Goal: Task Accomplishment & Management: Manage account settings

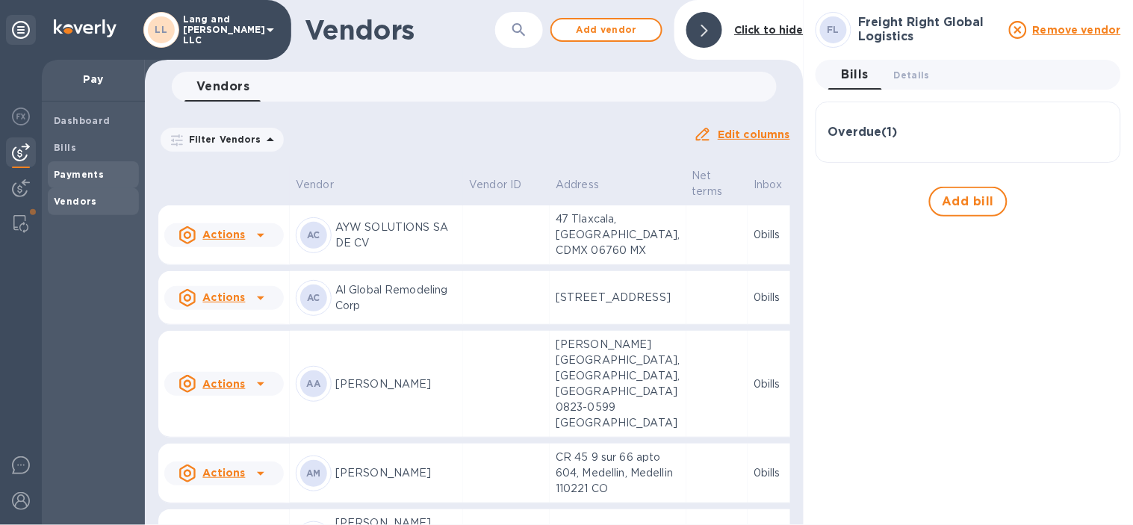
drag, startPoint x: 60, startPoint y: 151, endPoint x: 134, endPoint y: 179, distance: 79.9
click at [60, 150] on b "Bills" at bounding box center [65, 147] width 22 height 11
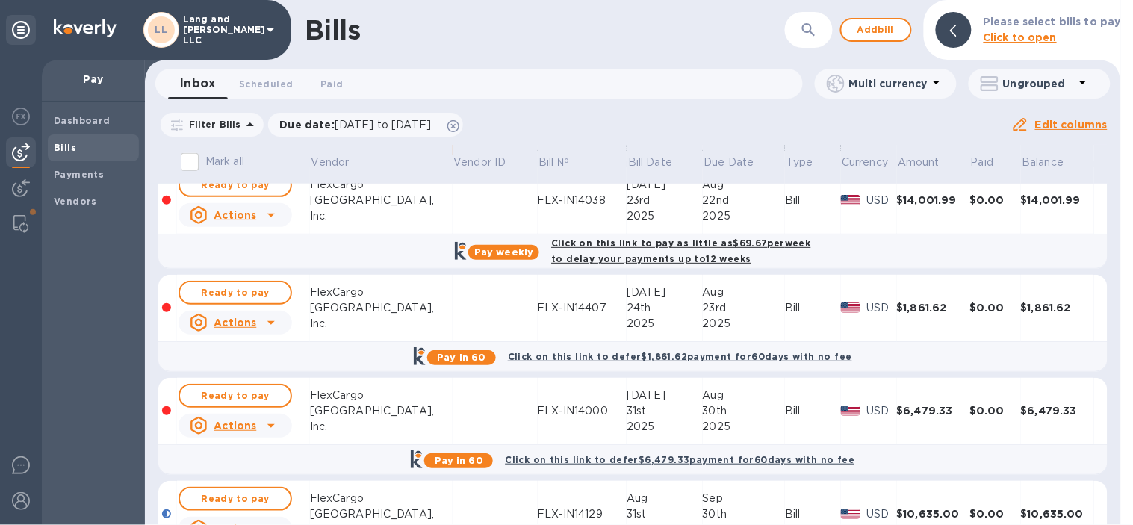
scroll to position [249, 0]
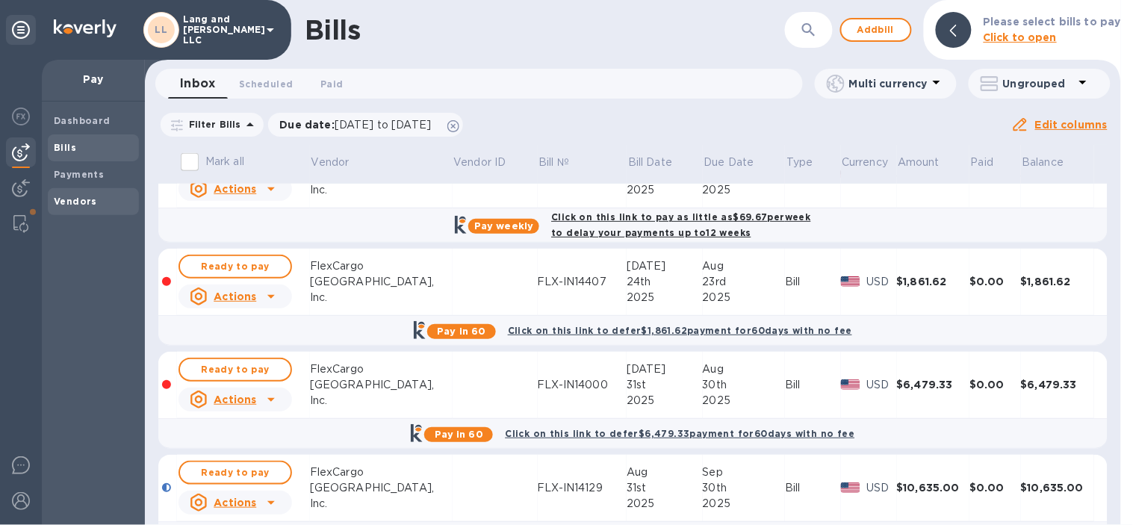
click at [71, 208] on span "Vendors" at bounding box center [75, 201] width 43 height 15
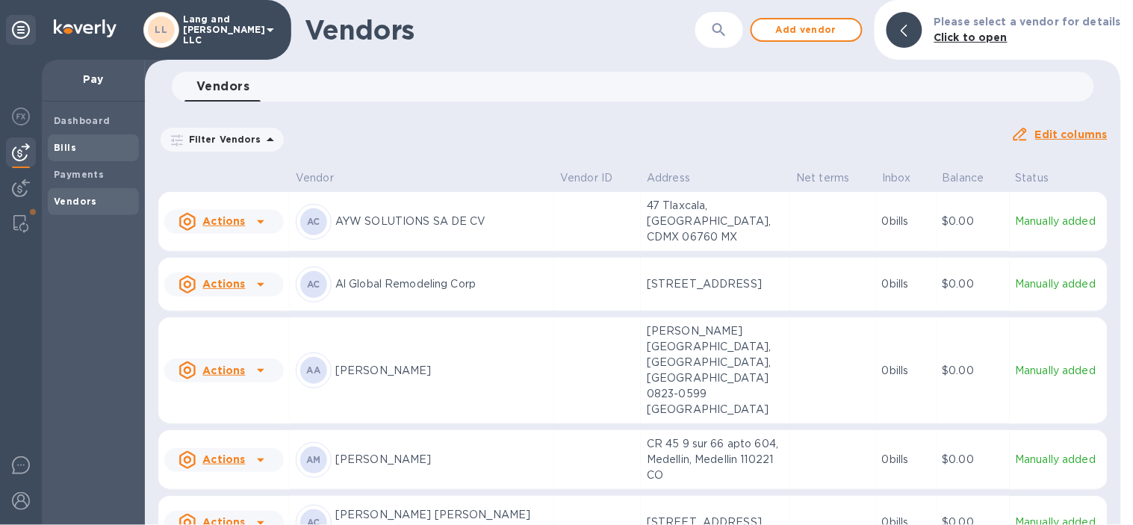
click at [76, 148] on span "Bills" at bounding box center [93, 147] width 79 height 15
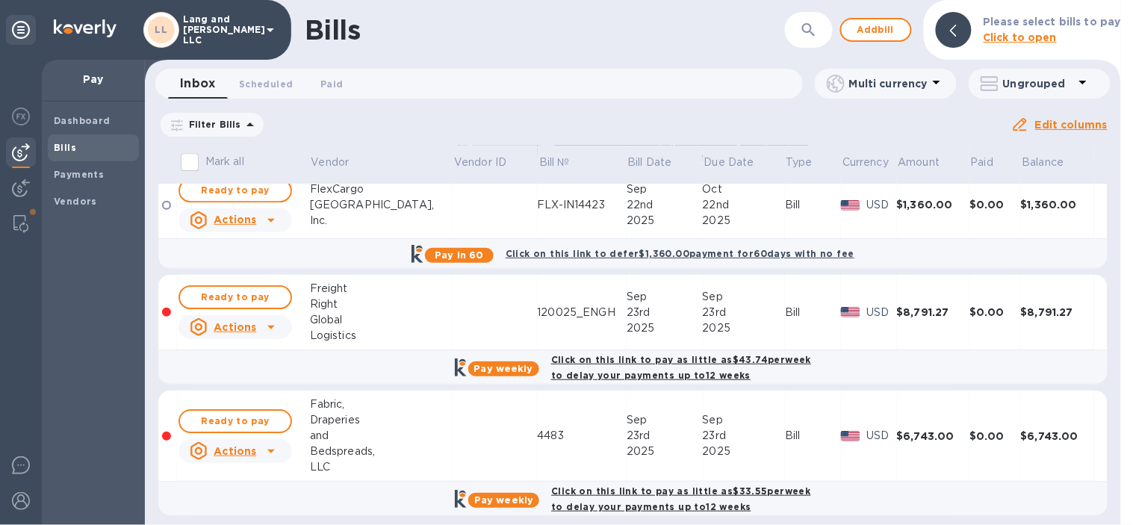
scroll to position [1198, 0]
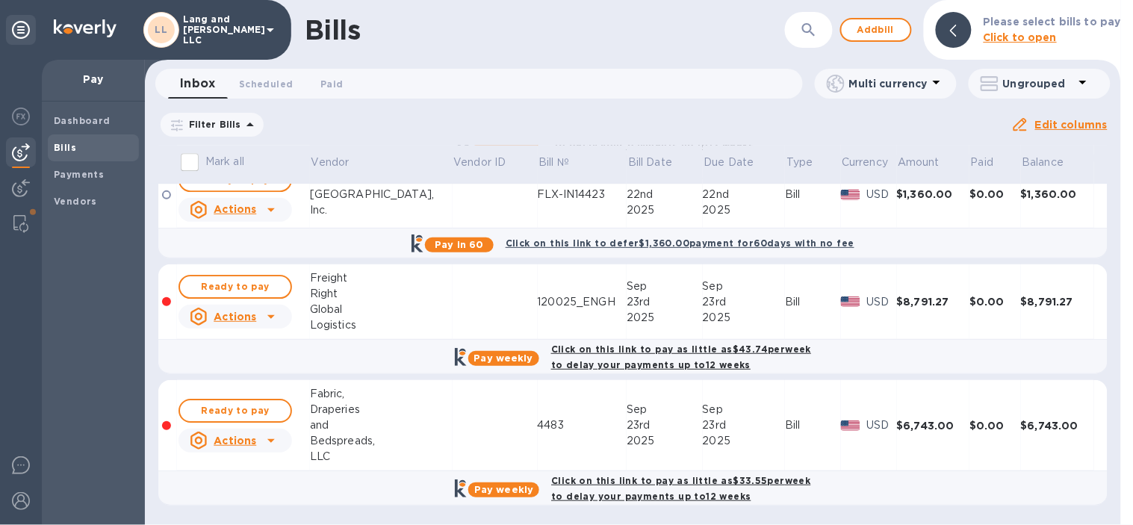
click at [273, 318] on icon at bounding box center [271, 317] width 18 height 18
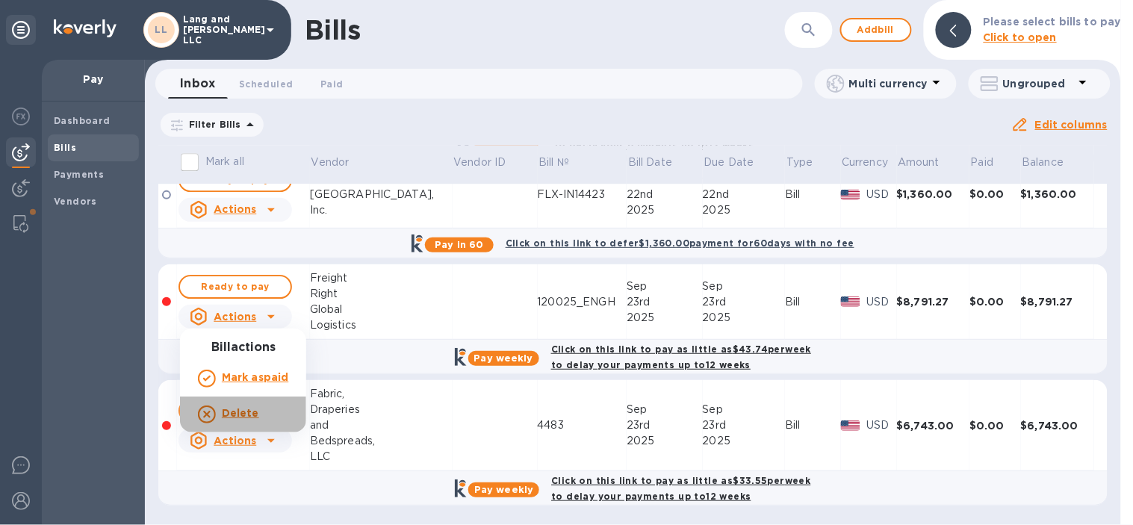
click at [237, 414] on b "Delete" at bounding box center [240, 413] width 37 height 12
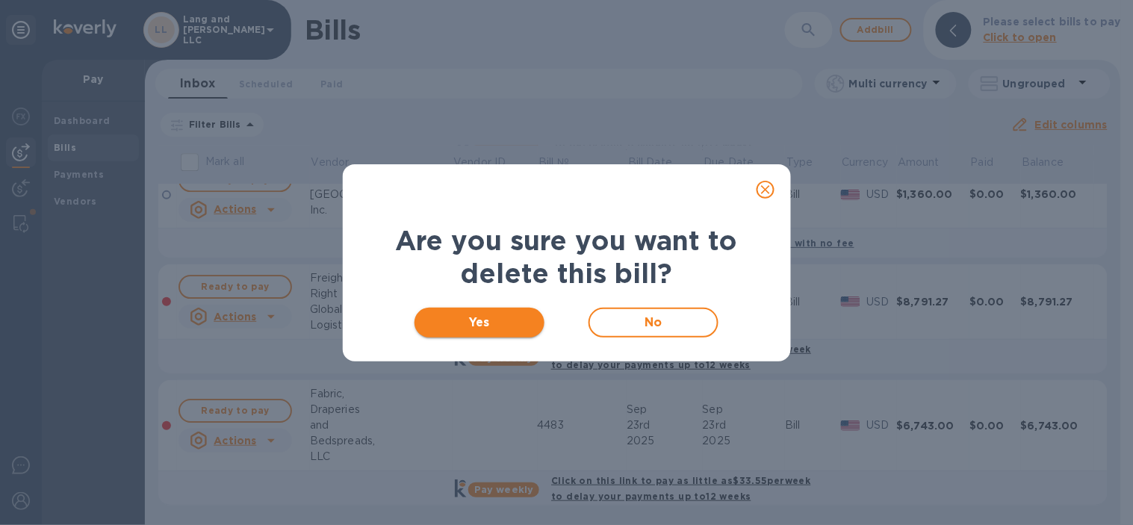
click at [520, 326] on span "Yes" at bounding box center [480, 323] width 107 height 18
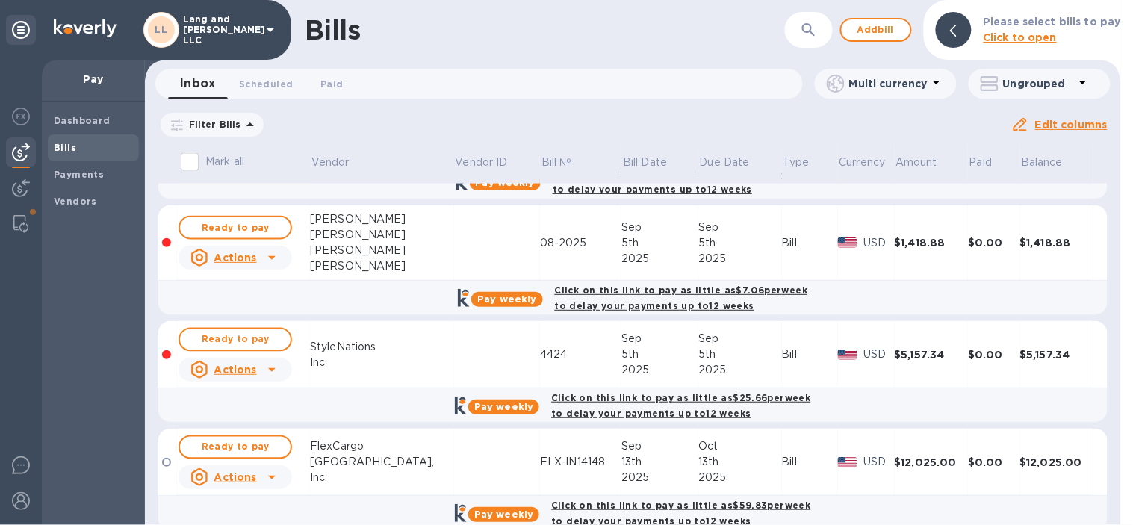
scroll to position [580, 0]
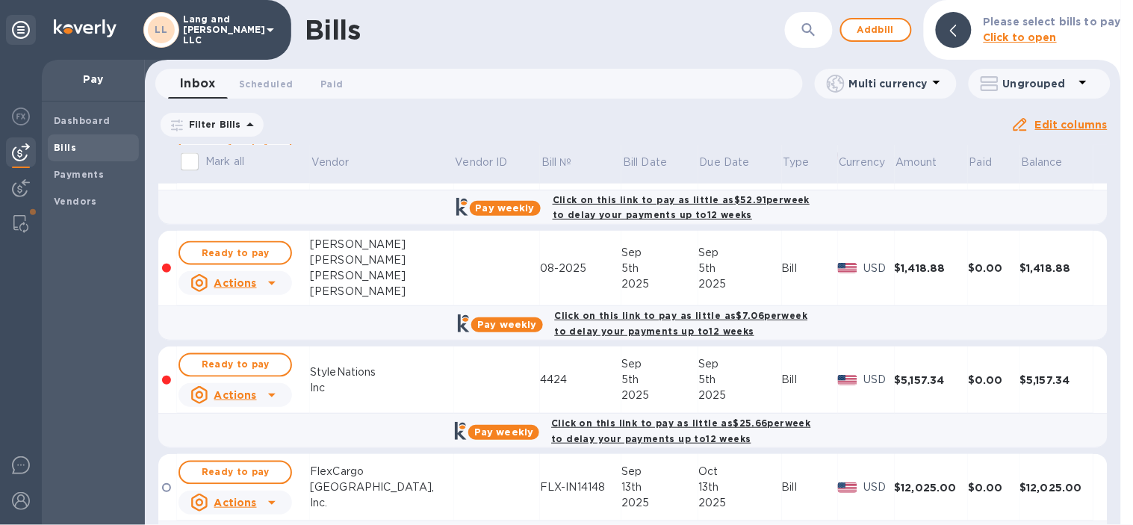
click at [270, 286] on icon at bounding box center [272, 283] width 18 height 18
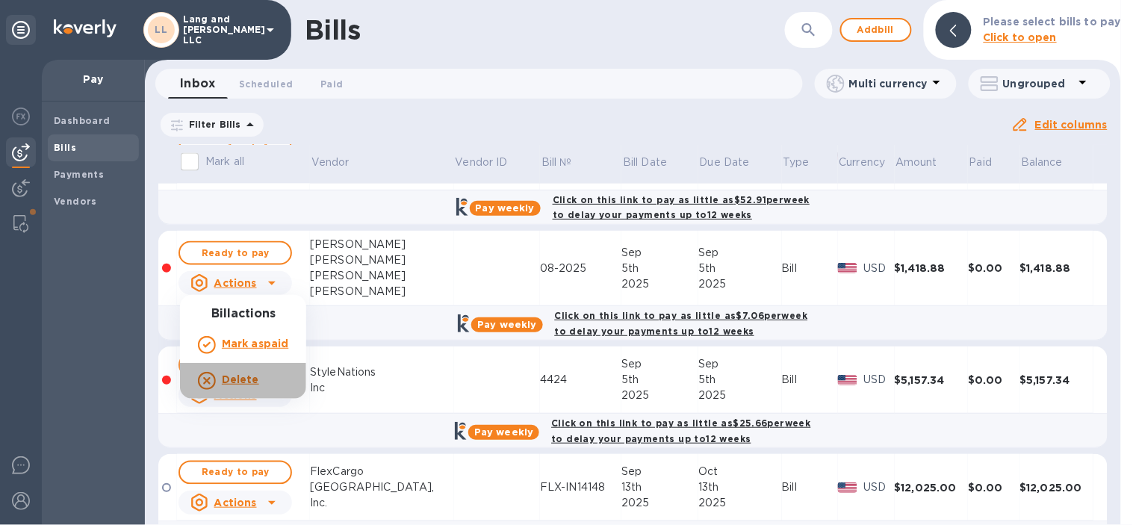
click at [229, 382] on b "Delete" at bounding box center [240, 379] width 37 height 12
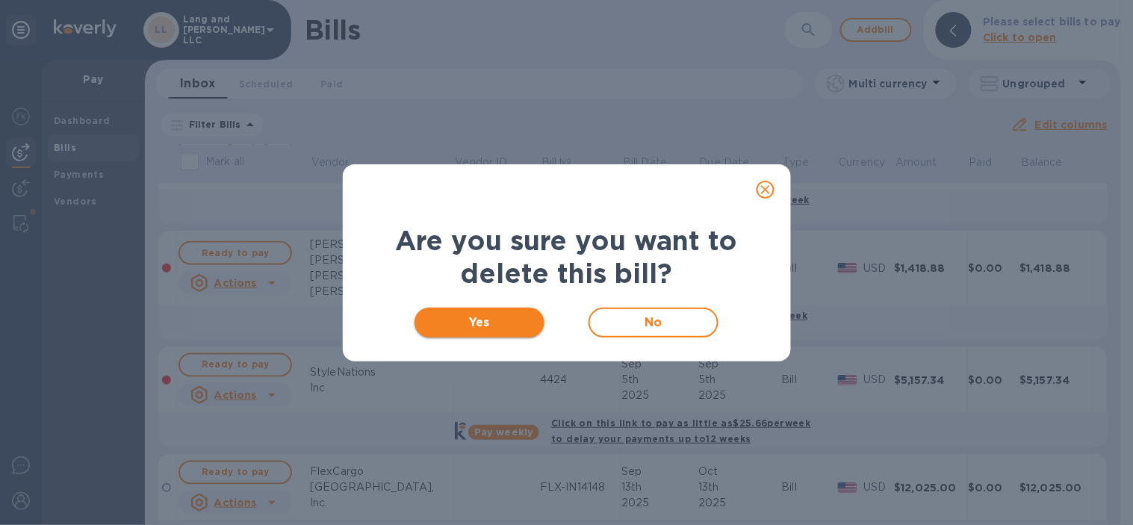
click at [490, 324] on span "Yes" at bounding box center [480, 323] width 107 height 18
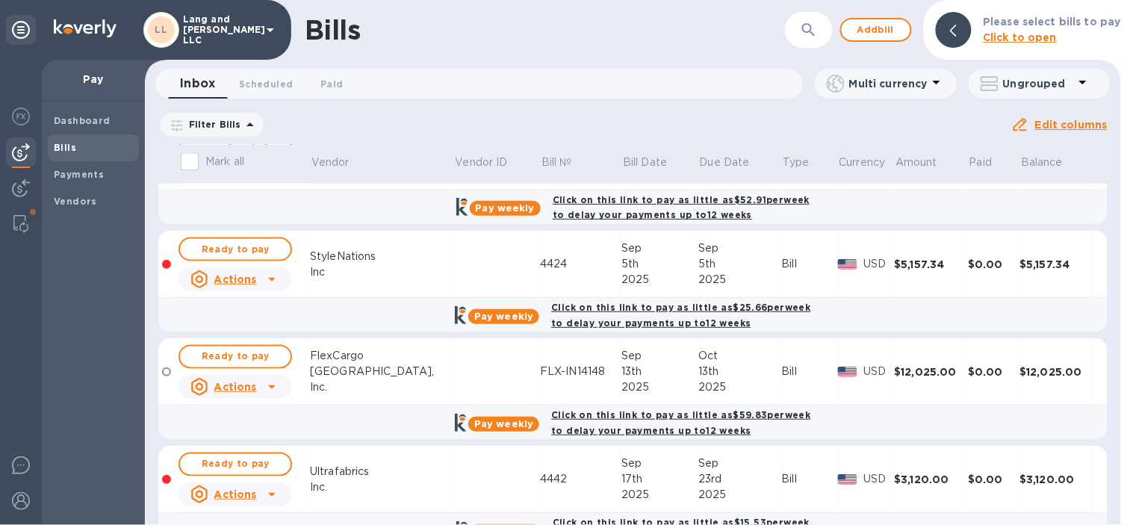
click at [274, 280] on icon at bounding box center [272, 279] width 18 height 18
click at [214, 338] on icon at bounding box center [207, 341] width 18 height 18
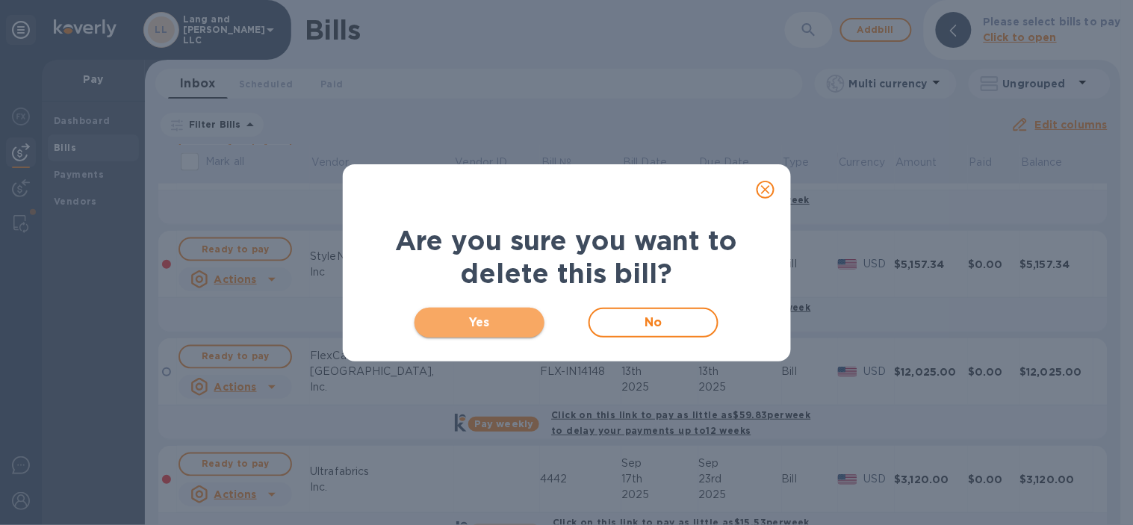
click at [435, 316] on span "Yes" at bounding box center [480, 323] width 107 height 18
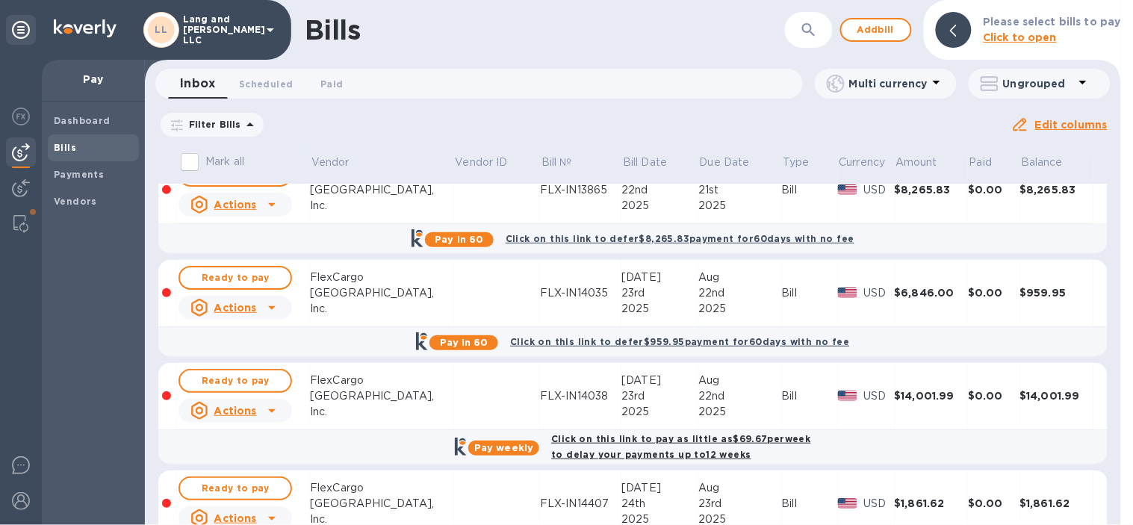
scroll to position [0, 0]
